Goal: Task Accomplishment & Management: Use online tool/utility

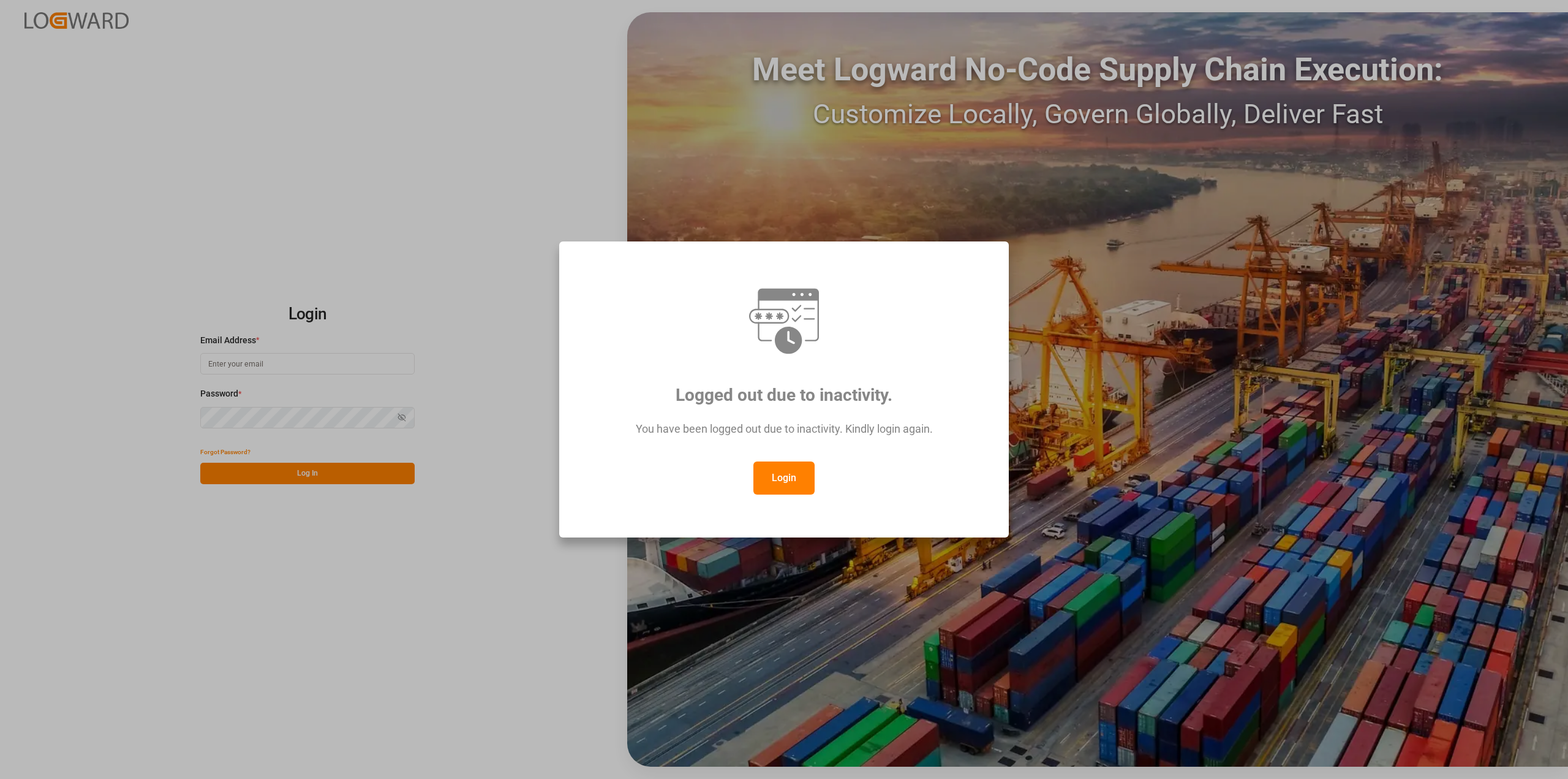
drag, startPoint x: 775, startPoint y: 482, endPoint x: 473, endPoint y: 385, distance: 317.2
click at [775, 481] on button "Login" at bounding box center [784, 478] width 61 height 33
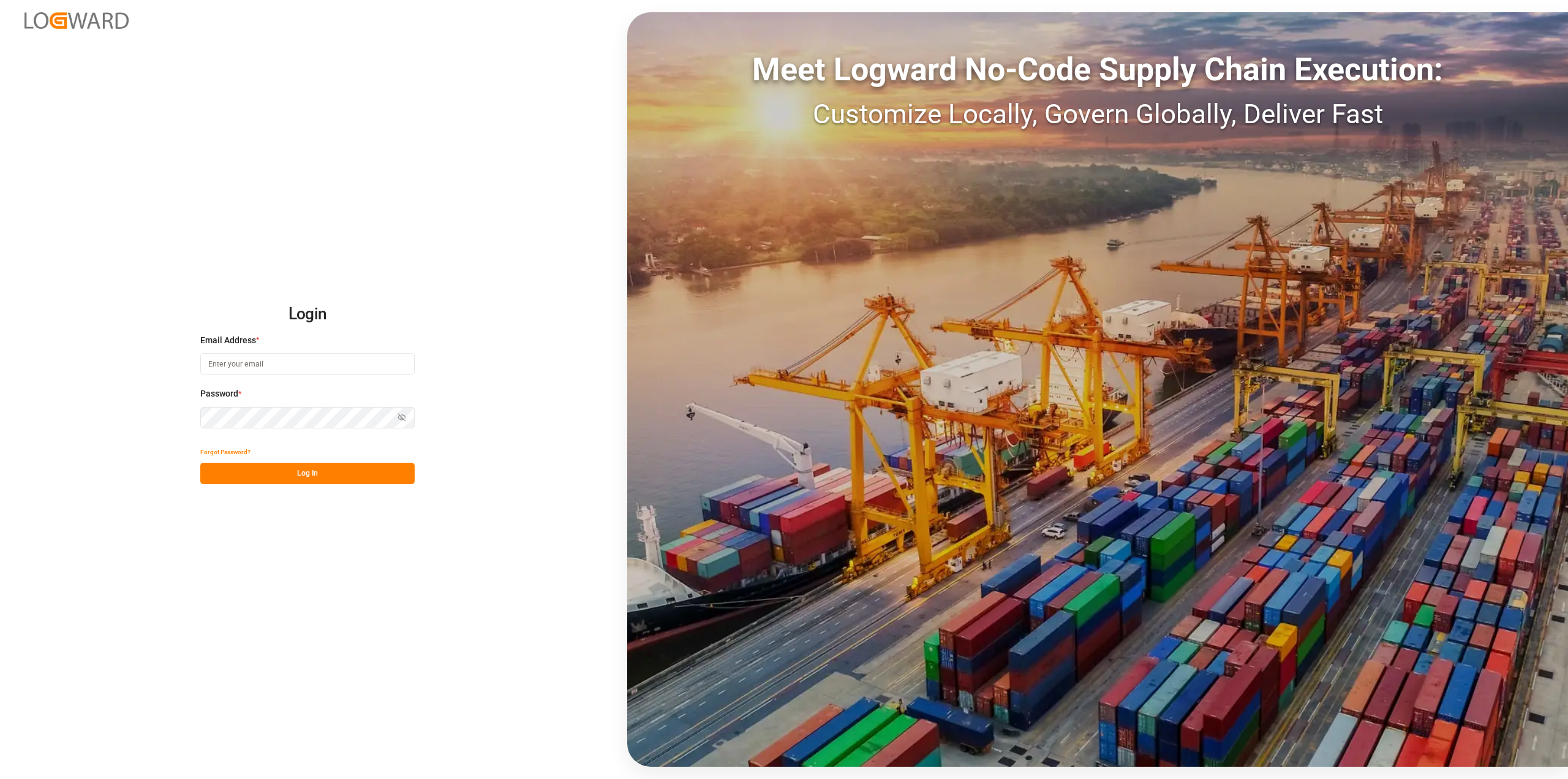
click at [302, 365] on input at bounding box center [307, 364] width 214 height 21
type input "[PERSON_NAME][EMAIL_ADDRESS][PERSON_NAME][DOMAIN_NAME]"
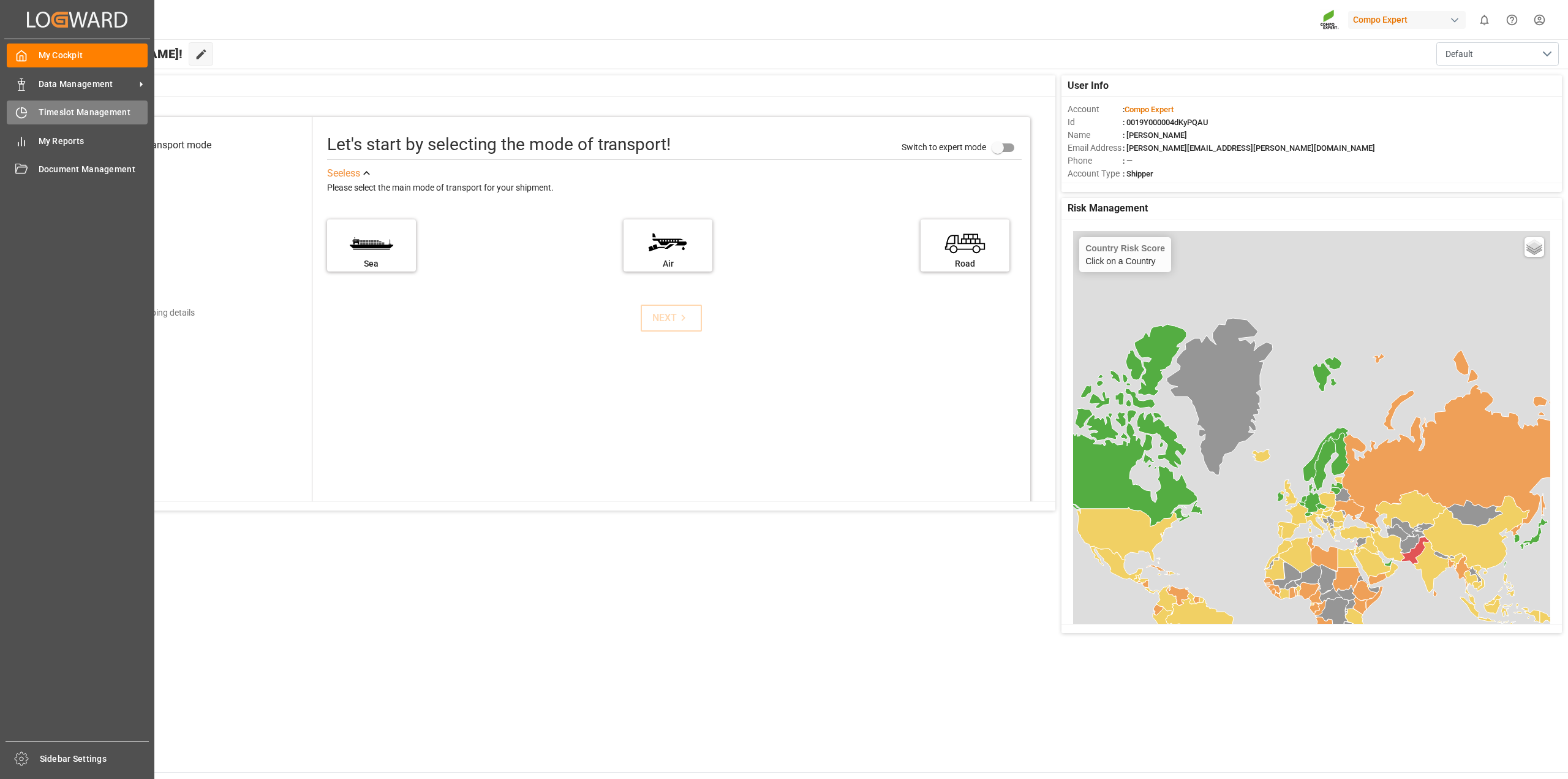
click at [30, 115] on div "Timeslot Management Timeslot Management" at bounding box center [77, 112] width 141 height 24
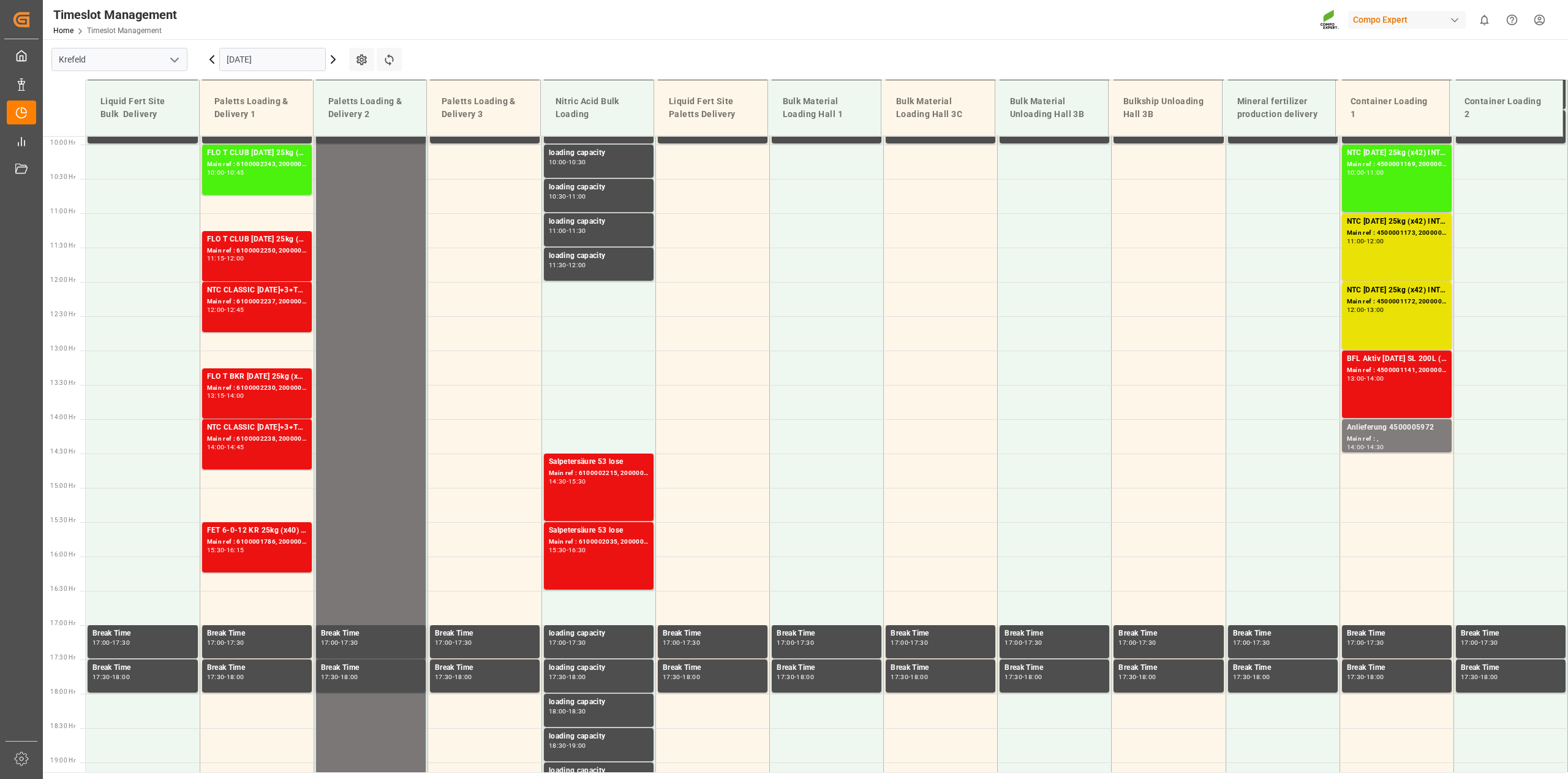
scroll to position [522, 0]
